Goal: Answer question/provide support: Share knowledge or assist other users

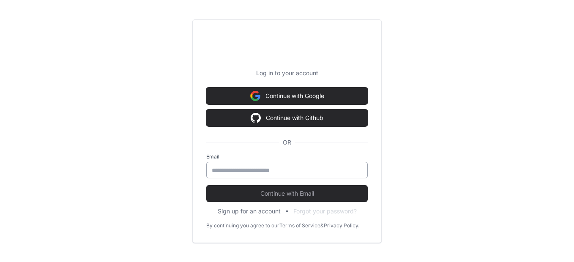
click at [290, 164] on div at bounding box center [286, 170] width 161 height 16
click at [250, 168] on input "email" at bounding box center [287, 170] width 150 height 8
type input "**********"
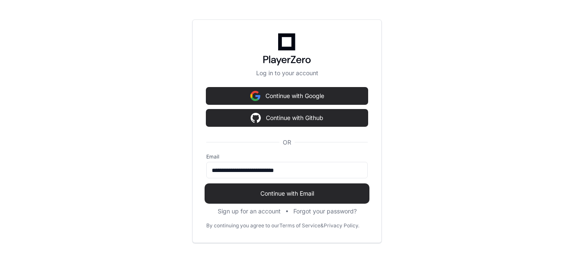
click at [217, 191] on span "Continue with Email" at bounding box center [286, 193] width 161 height 8
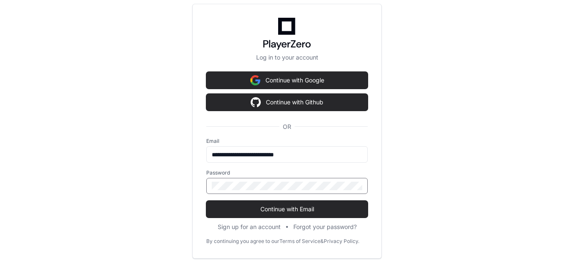
click at [206, 201] on button "Continue with Email" at bounding box center [286, 209] width 161 height 17
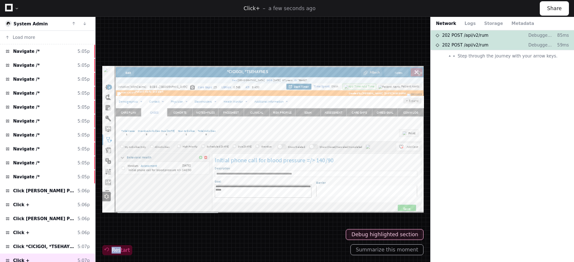
drag, startPoint x: 117, startPoint y: 242, endPoint x: 117, endPoint y: 248, distance: 5.9
click at [117, 248] on div "Restart" at bounding box center [262, 139] width 321 height 231
click at [117, 248] on span "Restart" at bounding box center [117, 250] width 25 height 7
click at [390, 247] on button "Summarize this moment" at bounding box center [386, 249] width 73 height 11
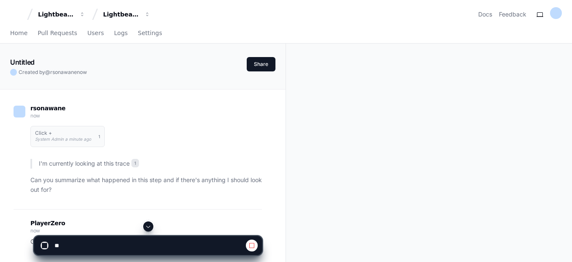
scroll to position [137, 0]
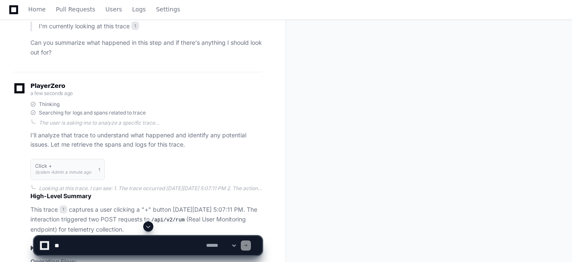
click at [146, 224] on span at bounding box center [148, 226] width 7 height 7
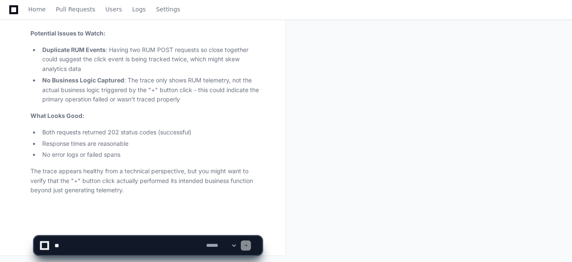
click at [140, 237] on textarea at bounding box center [129, 245] width 152 height 19
paste textarea "**********"
type textarea "**********"
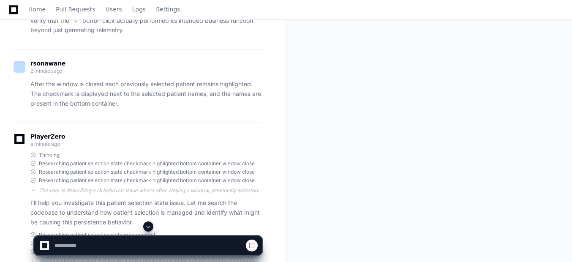
scroll to position [966, 0]
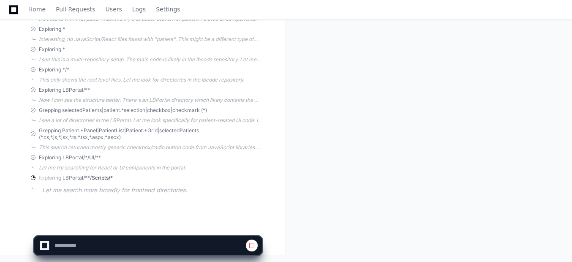
click at [44, 245] on div at bounding box center [44, 245] width 5 height 5
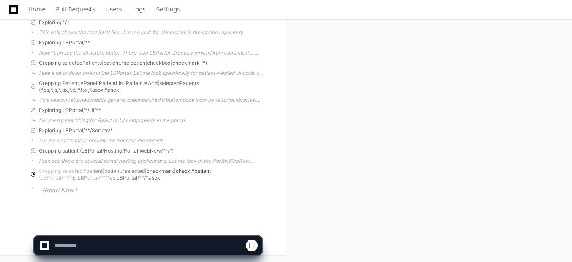
scroll to position [1005, 0]
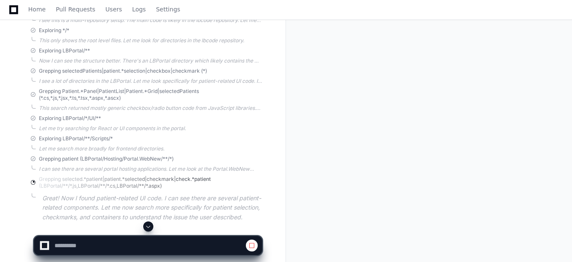
click at [150, 226] on span at bounding box center [148, 226] width 7 height 7
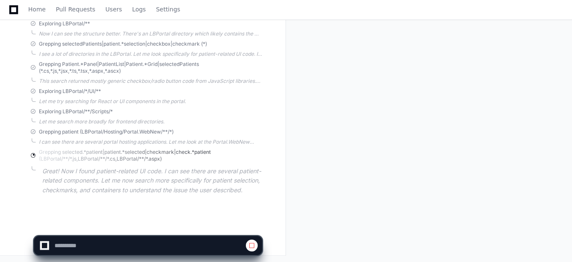
click at [252, 247] on span at bounding box center [251, 245] width 7 height 7
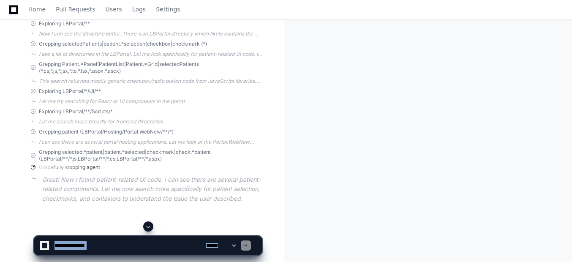
drag, startPoint x: 252, startPoint y: 247, endPoint x: 174, endPoint y: 241, distance: 78.3
click at [174, 241] on div "**********" at bounding box center [148, 245] width 218 height 19
click at [174, 241] on textarea at bounding box center [129, 245] width 152 height 19
click at [150, 224] on span at bounding box center [148, 226] width 7 height 7
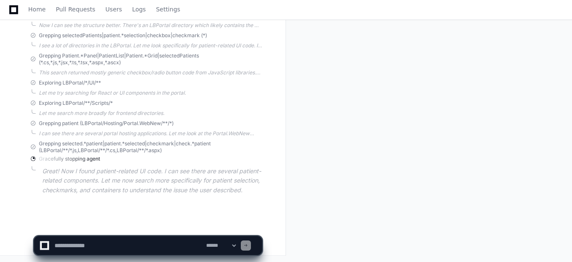
click at [117, 239] on textarea at bounding box center [129, 245] width 152 height 19
paste textarea "**********"
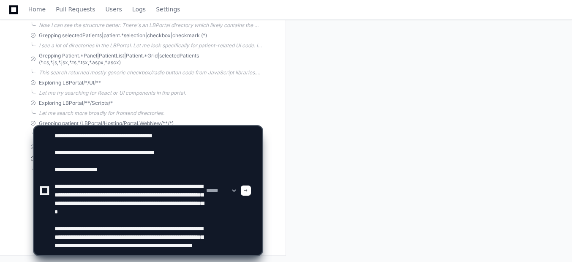
type textarea "**********"
click at [248, 190] on span at bounding box center [246, 190] width 4 height 4
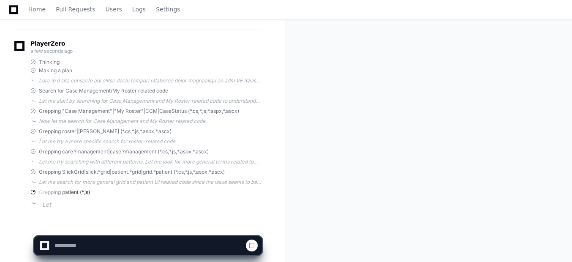
scroll to position [1362, 0]
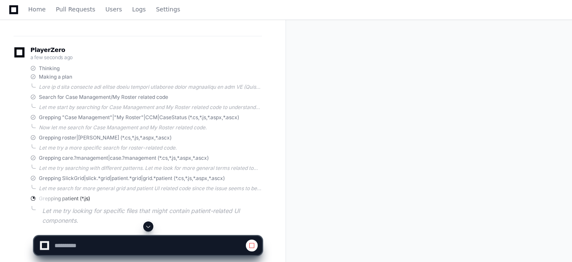
drag, startPoint x: 183, startPoint y: 148, endPoint x: 183, endPoint y: 131, distance: 16.9
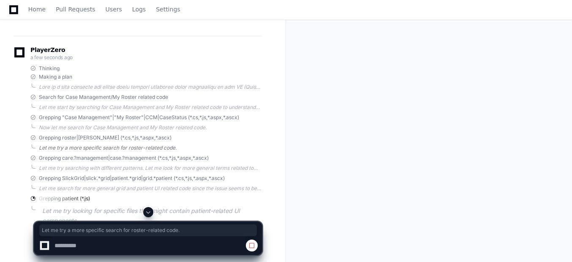
drag, startPoint x: 183, startPoint y: 131, endPoint x: 211, endPoint y: 144, distance: 31.0
click at [211, 144] on div "Let me try a more specific search for roster-related code." at bounding box center [150, 147] width 223 height 7
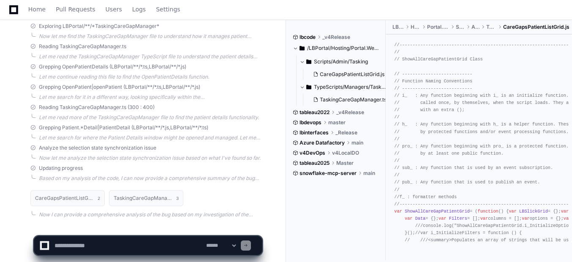
scroll to position [1810, 0]
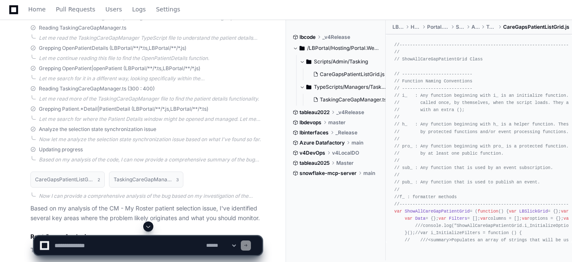
click at [177, 141] on div "Now let me analyze the selection state synchronization issue based on what I've…" at bounding box center [150, 139] width 223 height 7
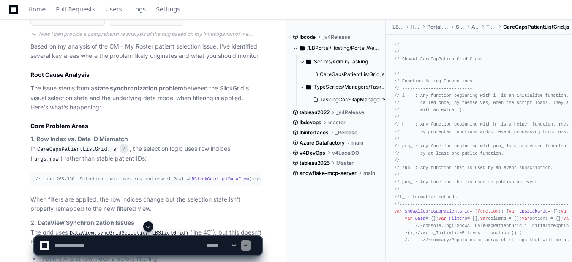
scroll to position [1990, 0]
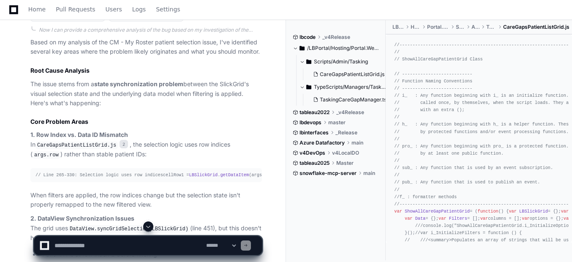
click at [177, 141] on p "1. Row Index vs. Data ID Mismatch In CareGapsPatientListGrid.js 2 , the selecti…" at bounding box center [145, 145] width 231 height 30
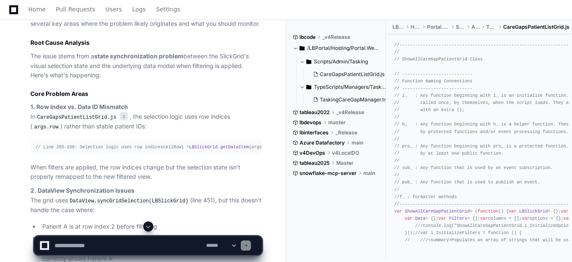
scroll to position [2020, 0]
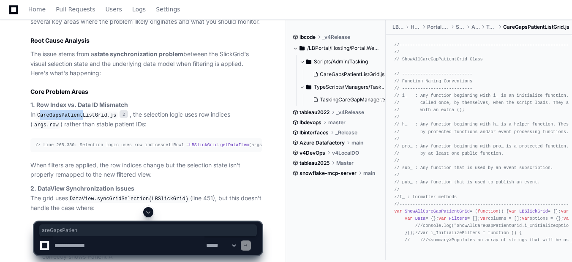
drag, startPoint x: 41, startPoint y: 115, endPoint x: 87, endPoint y: 111, distance: 46.2
click at [87, 111] on code "CareGapsPatientListGrid.js" at bounding box center [76, 115] width 82 height 8
click at [79, 114] on code "CareGapsPatientListGrid.js" at bounding box center [76, 115] width 82 height 8
copy code "CareGapsPatientListGrid"
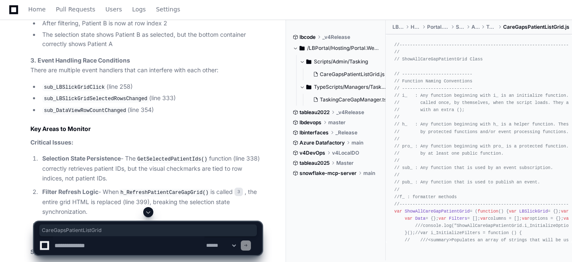
scroll to position [2287, 0]
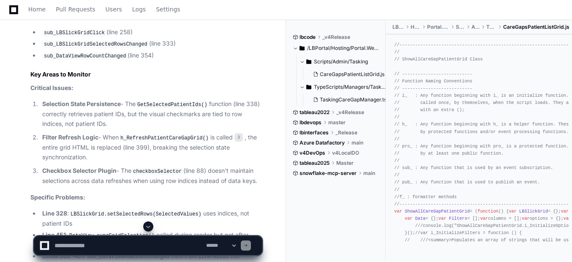
click at [104, 60] on code "sub_DataViewRowCountChanged" at bounding box center [84, 56] width 85 height 8
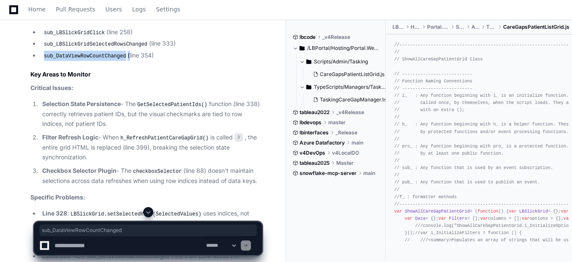
copy li "sub_DataViewRowCountChanged"
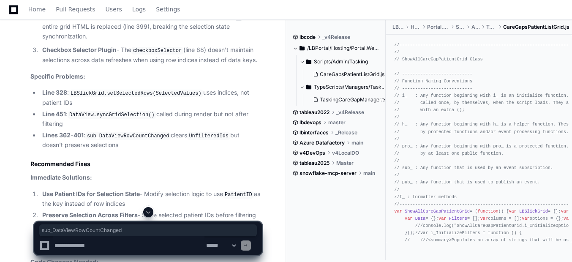
scroll to position [2450, 0]
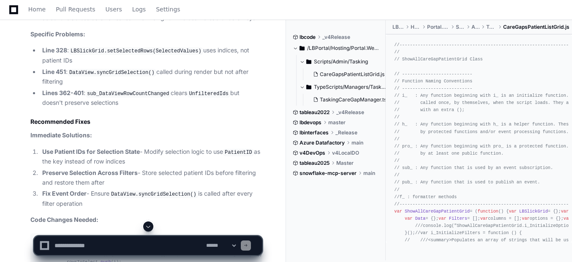
drag, startPoint x: 242, startPoint y: 107, endPoint x: 175, endPoint y: 152, distance: 80.4
click at [175, 140] on p "Immediate Solutions:" at bounding box center [145, 136] width 231 height 10
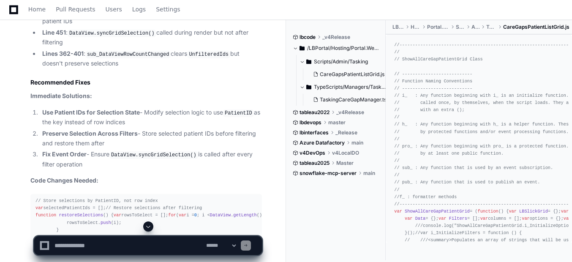
scroll to position [2675, 0]
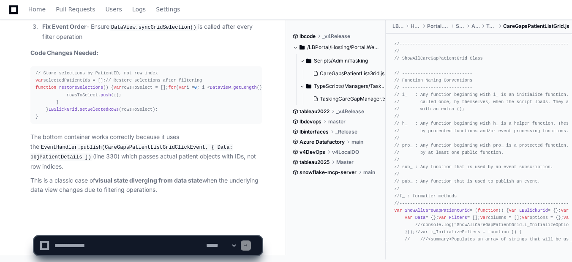
click at [79, 85] on span "restoreSelections" at bounding box center [81, 87] width 44 height 5
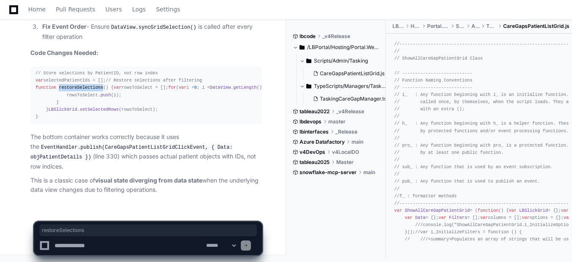
copy span "restoreSelections"
click at [85, 70] on div "// Store selections by PatientID, not row index var selectedPatientIds = []; //…" at bounding box center [145, 95] width 221 height 51
copy div "selectedPatientIds"
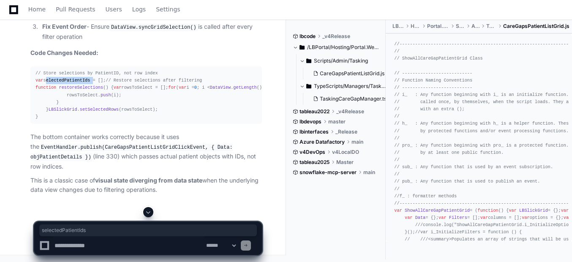
scroll to position [2675, 0]
click at [133, 249] on textarea at bounding box center [129, 245] width 152 height 19
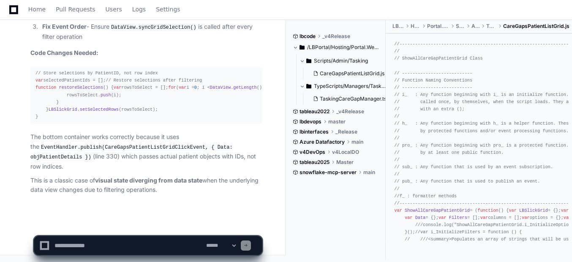
click at [103, 248] on textarea at bounding box center [129, 245] width 152 height 19
type textarea "**********"
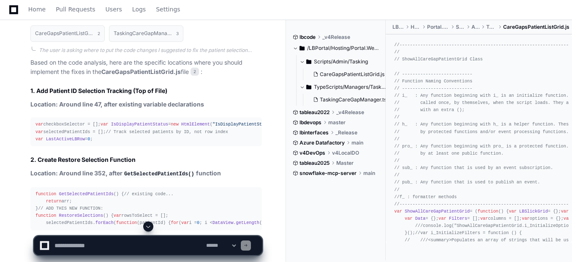
scroll to position [2889, 0]
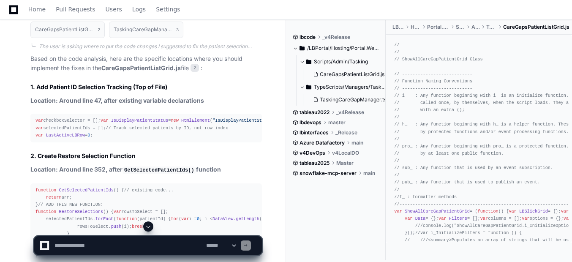
click at [375, 243] on div at bounding box center [355, 241] width 138 height 41
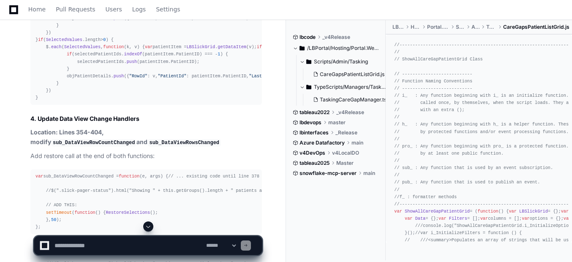
scroll to position [3254, 0]
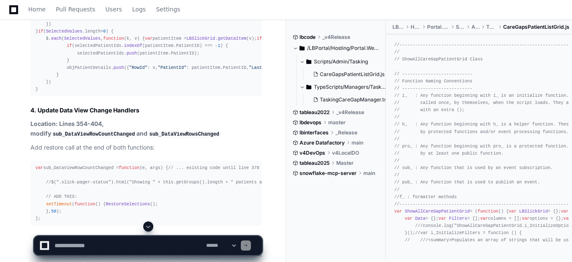
click at [172, 93] on div "// REPLACE LINES 312-330 WITH: if ( RemovedValues . length > 0 ) { $. each ( Re…" at bounding box center [145, 24] width 221 height 137
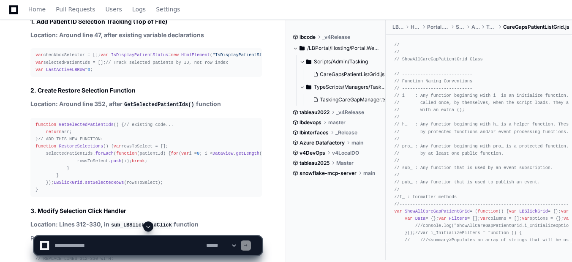
scroll to position [2955, 0]
click at [82, 73] on div "var checkboxSelector = []; var IsDisplayPatientStatus = new HtmlElement ( "IsDi…" at bounding box center [145, 62] width 221 height 22
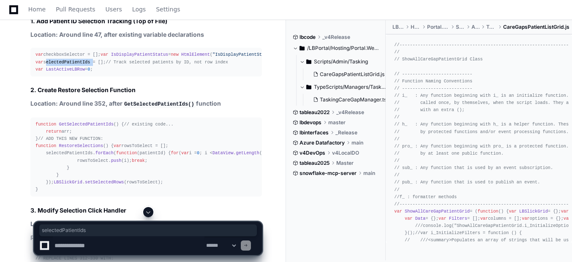
click at [82, 73] on div "var checkboxSelector = []; var IsDisplayPatientStatus = new HtmlElement ( "IsDi…" at bounding box center [145, 62] width 221 height 22
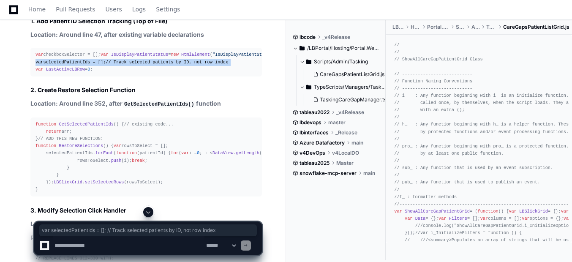
click at [82, 73] on div "var checkboxSelector = []; var IsDisplayPatientStatus = new HtmlElement ( "IsDi…" at bounding box center [145, 62] width 221 height 22
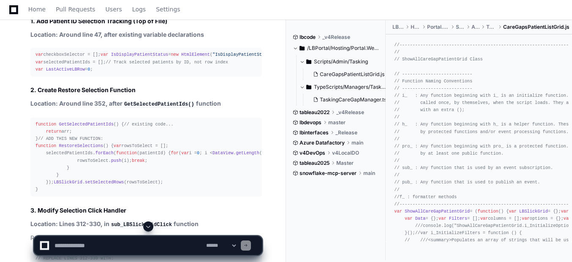
drag, startPoint x: 82, startPoint y: 136, endPoint x: 89, endPoint y: 149, distance: 14.4
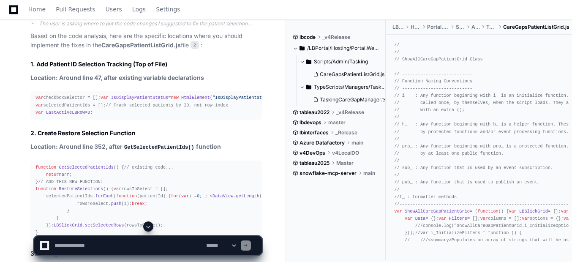
scroll to position [2903, 0]
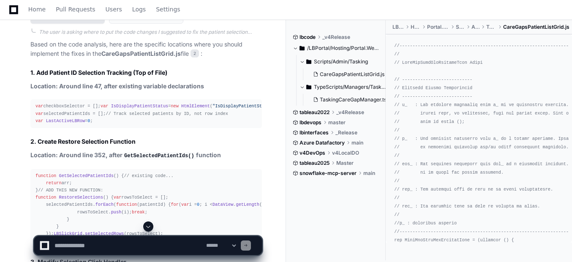
click at [84, 18] on h1 "CareGapsPatientListGrid.js" at bounding box center [64, 15] width 58 height 5
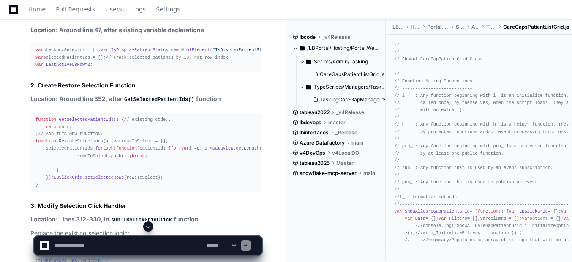
scroll to position [2961, 0]
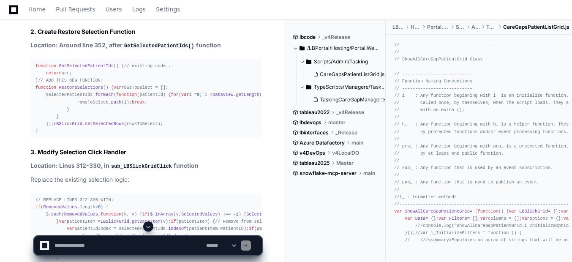
scroll to position [2983, 0]
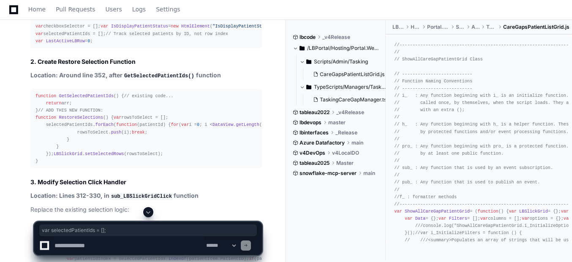
drag, startPoint x: 36, startPoint y: 107, endPoint x: 102, endPoint y: 106, distance: 65.9
click at [102, 44] on div "var checkboxSelector = []; var IsDisplayPatientStatus = new HtmlElement ( "IsDi…" at bounding box center [145, 34] width 221 height 22
copy div "var selectedPatientIds = [];"
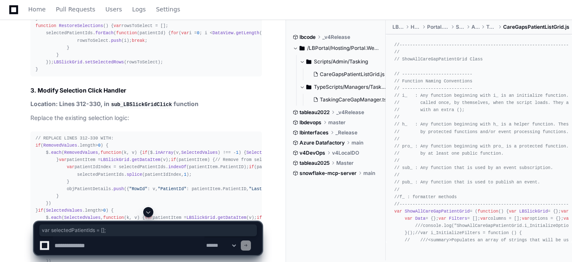
scroll to position [3097, 0]
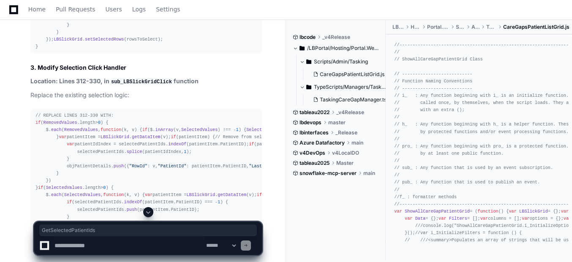
copy span "GetSelectedPatientIds"
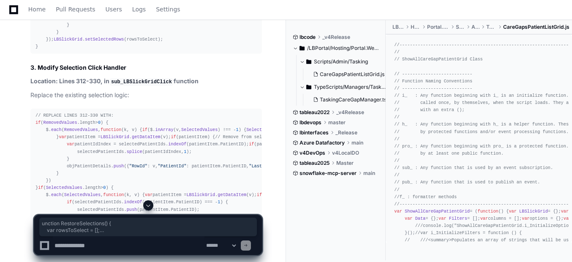
drag, startPoint x: 37, startPoint y: 98, endPoint x: 43, endPoint y: 115, distance: 18.7
click at [43, 50] on div "function GetSelectedPatientIds ( ) { // existing code... return arr; } // ADD T…" at bounding box center [145, 14] width 221 height 72
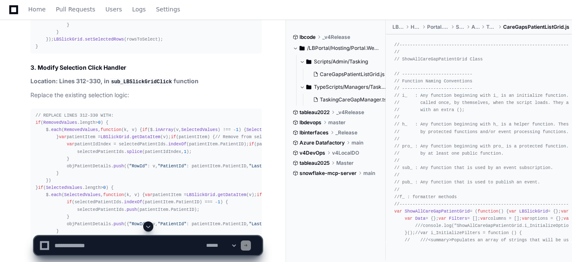
drag, startPoint x: 43, startPoint y: 115, endPoint x: 35, endPoint y: 95, distance: 22.0
click at [35, 5] on span "function" at bounding box center [45, 2] width 21 height 5
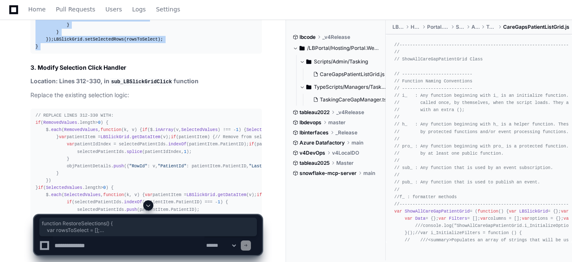
drag, startPoint x: 35, startPoint y: 95, endPoint x: 47, endPoint y: 185, distance: 91.1
click at [47, 50] on div "function GetSelectedPatientIds ( ) { // existing code... return arr; } // ADD T…" at bounding box center [145, 14] width 221 height 72
copy article "function RestoreSelections ( ) { var rowsToSelect = []; selectedPatientIds. for…"
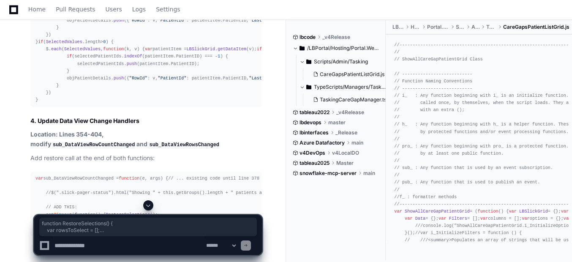
scroll to position [3245, 0]
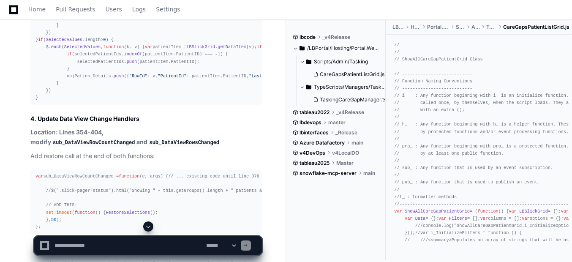
drag, startPoint x: 99, startPoint y: 58, endPoint x: 104, endPoint y: 60, distance: 5.9
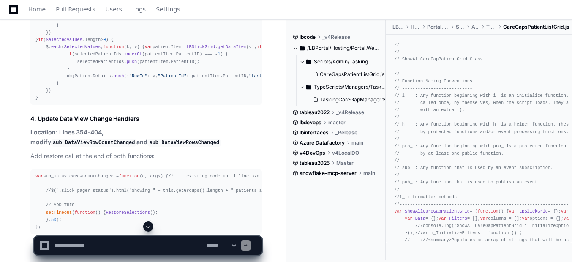
drag, startPoint x: 104, startPoint y: 60, endPoint x: 140, endPoint y: 82, distance: 41.9
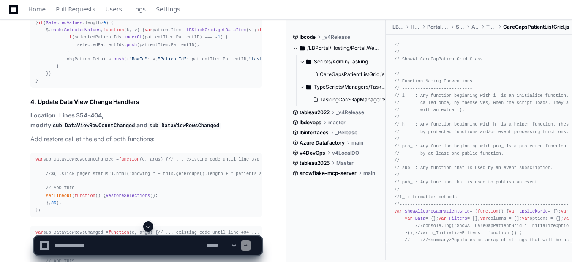
scroll to position [3260, 0]
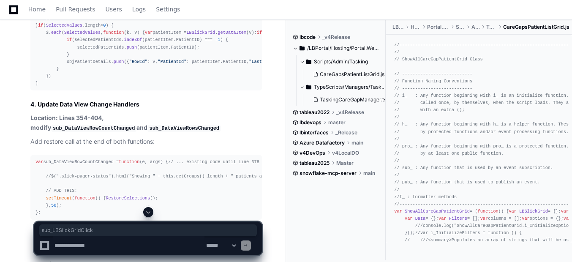
copy code "sub_LBSlickGridClick"
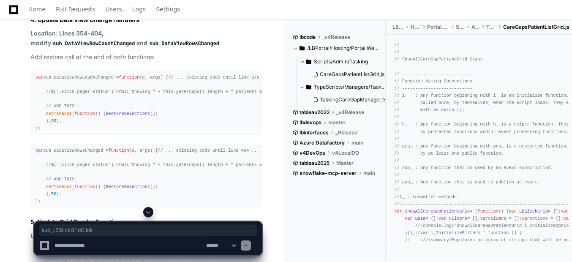
scroll to position [3325, 0]
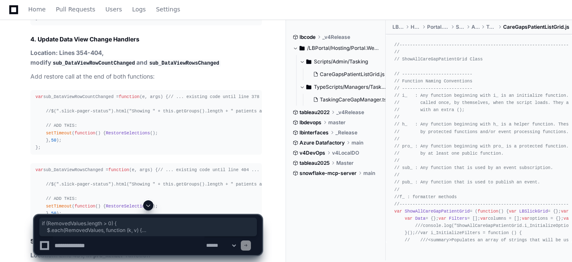
drag, startPoint x: 35, startPoint y: 32, endPoint x: 46, endPoint y: 191, distance: 159.1
copy div "if ( RemovedValues . length > 0 ) { $. each ( RemovedValues , function ( k, v )…"
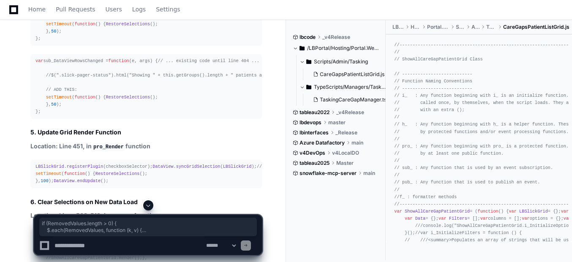
scroll to position [3474, 0]
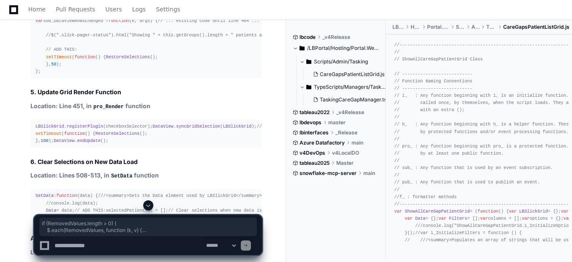
drag, startPoint x: 35, startPoint y: 50, endPoint x: 57, endPoint y: 178, distance: 130.3
copy article "if ( SelectedValues . length > 0 ) { $. each ( SelectedValues , function ( k, v…"
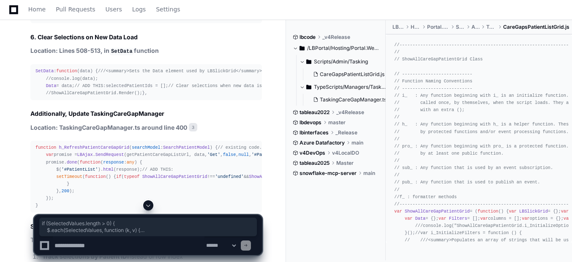
scroll to position [3620, 0]
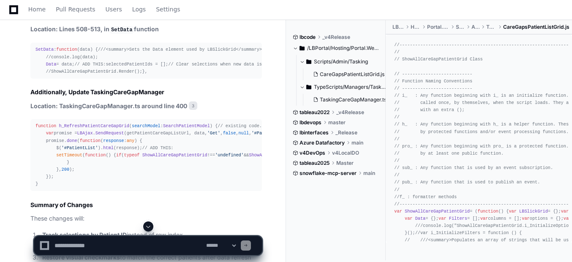
drag, startPoint x: 166, startPoint y: 64, endPoint x: 156, endPoint y: 110, distance: 46.7
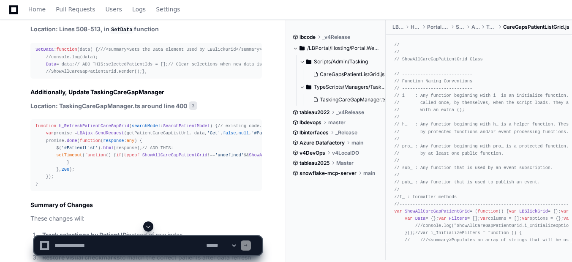
drag, startPoint x: 156, startPoint y: 110, endPoint x: 202, endPoint y: 95, distance: 48.6
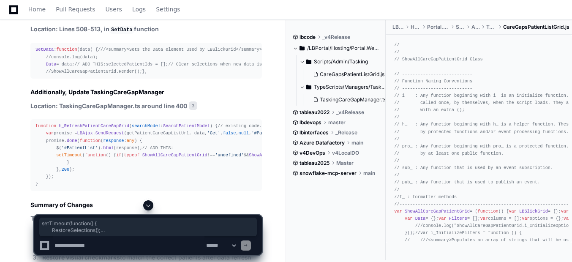
drag, startPoint x: 45, startPoint y: 154, endPoint x: 63, endPoint y: 169, distance: 24.3
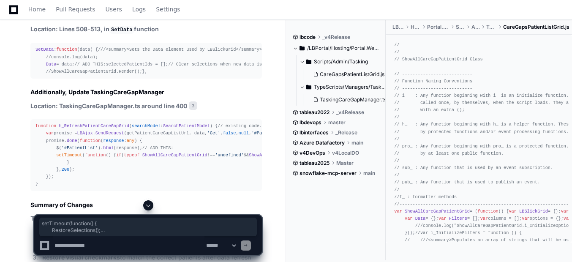
drag, startPoint x: 43, startPoint y: 157, endPoint x: 67, endPoint y: 172, distance: 28.5
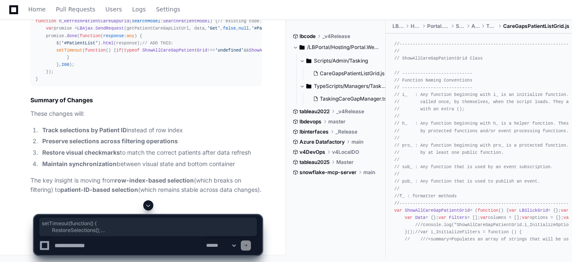
scroll to position [3835, 0]
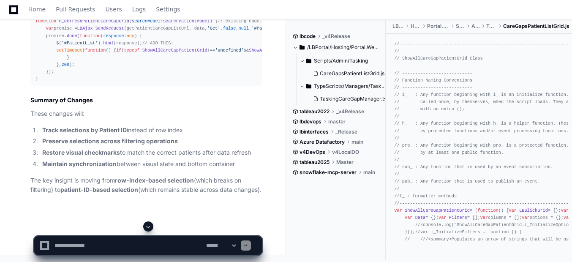
drag, startPoint x: 73, startPoint y: 112, endPoint x: 122, endPoint y: 136, distance: 55.3
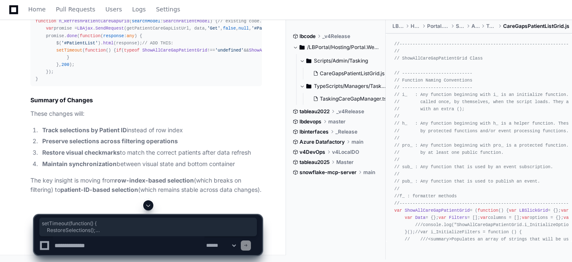
drag, startPoint x: 35, startPoint y: 122, endPoint x: 60, endPoint y: 139, distance: 29.6
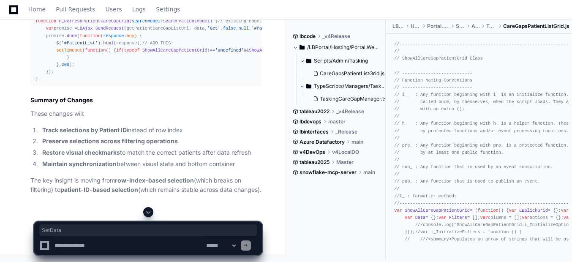
drag, startPoint x: 46, startPoint y: 131, endPoint x: 103, endPoint y: 130, distance: 57.5
click at [115, 5] on strong "Location: TaskingCareGapManager.ts around line 400" at bounding box center [108, 0] width 157 height 7
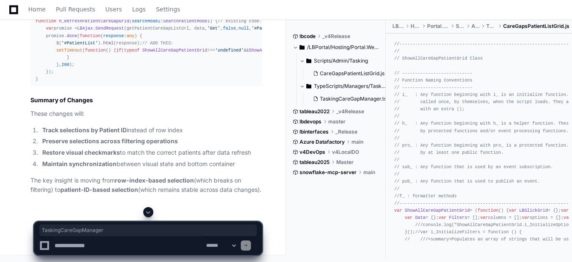
click at [115, 5] on strong "Location: TaskingCareGapManager.ts around line 400" at bounding box center [108, 0] width 157 height 7
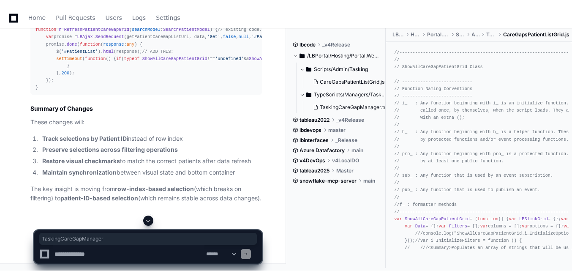
scroll to position [4079, 0]
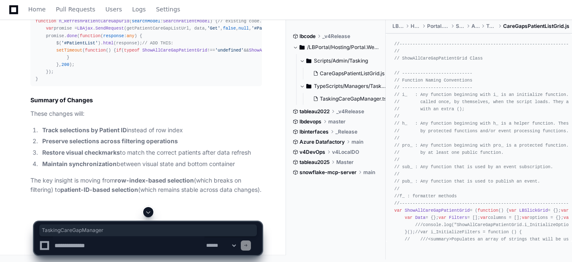
click at [98, 24] on span "h_RefreshPatientCareGapGrid" at bounding box center [94, 21] width 70 height 5
